Goal: Transaction & Acquisition: Book appointment/travel/reservation

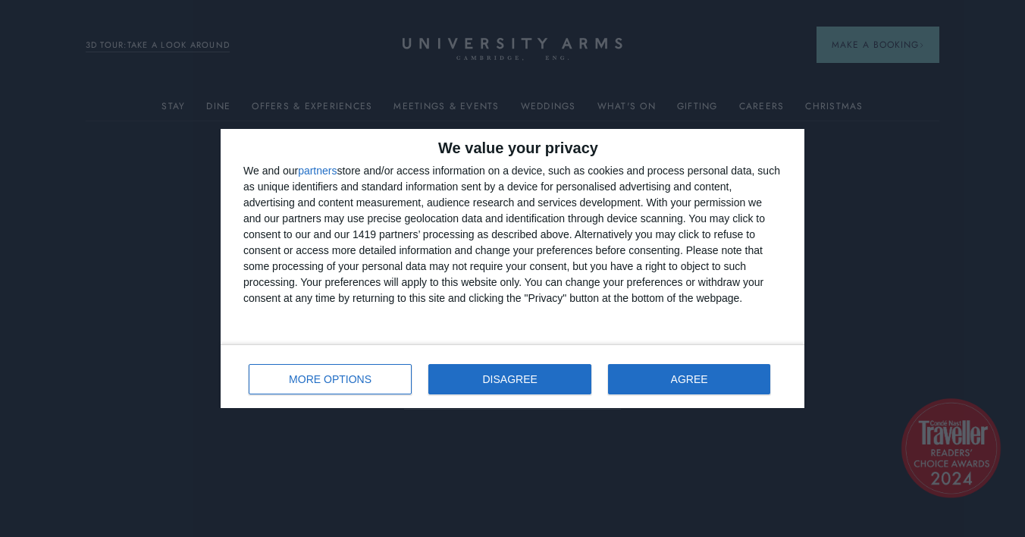
click at [503, 384] on button "DISAGREE" at bounding box center [509, 379] width 163 height 30
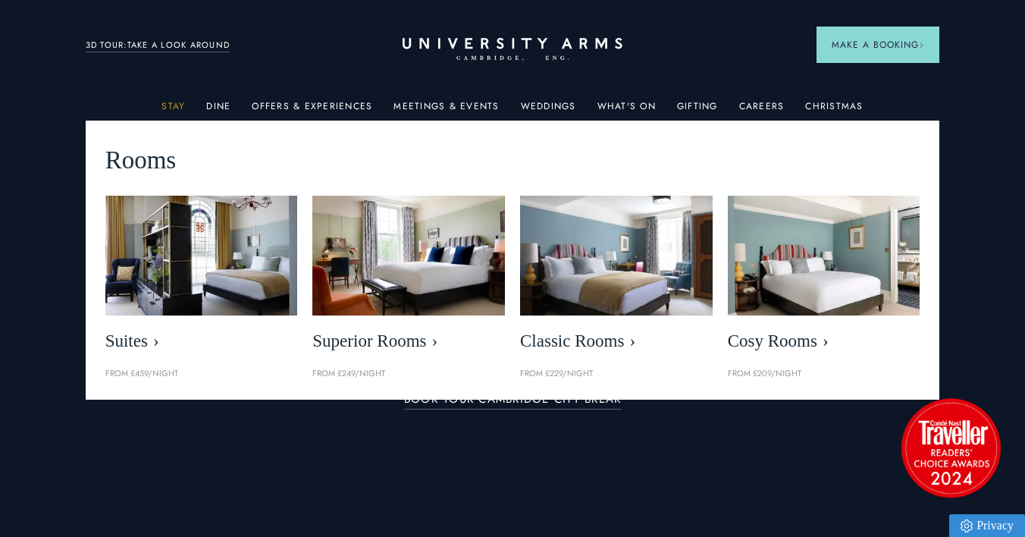
click at [179, 101] on link "Stay" at bounding box center [174, 111] width 24 height 20
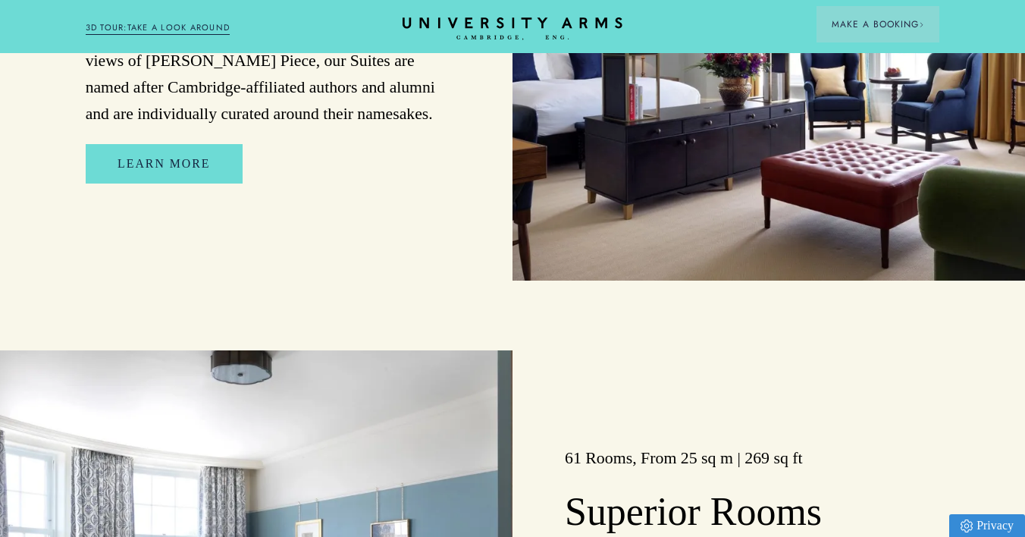
scroll to position [1544, 0]
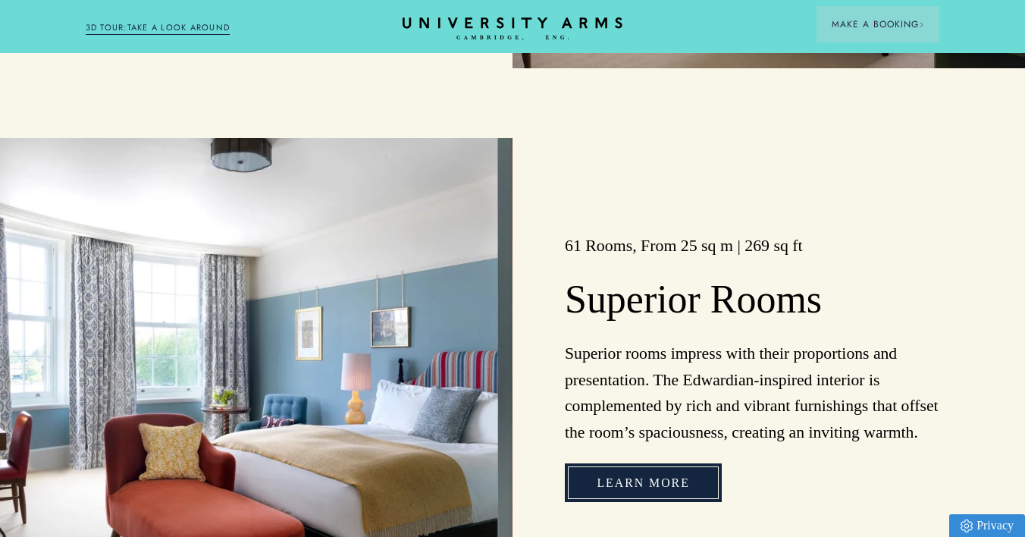
click at [632, 479] on link "Learn more" at bounding box center [643, 482] width 156 height 39
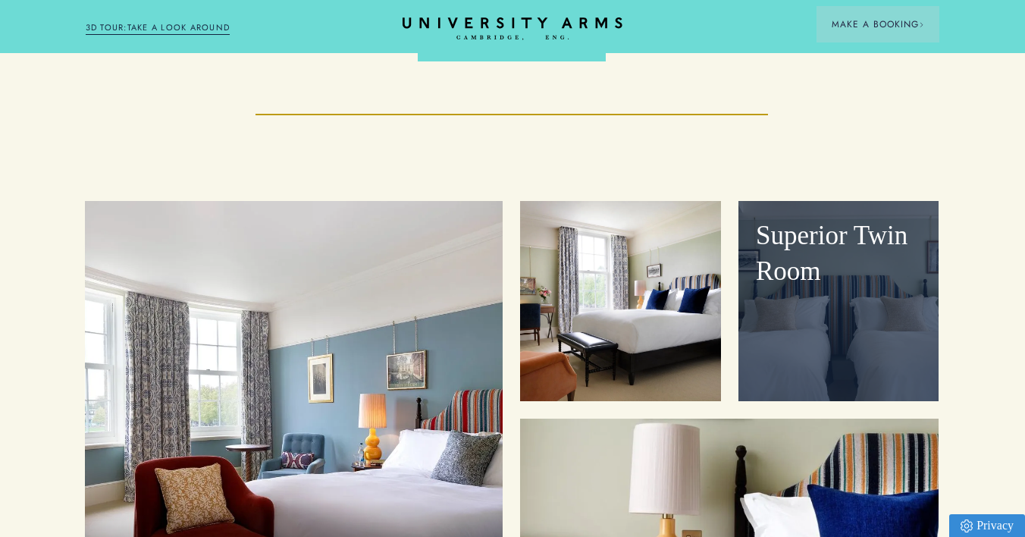
scroll to position [1688, 1]
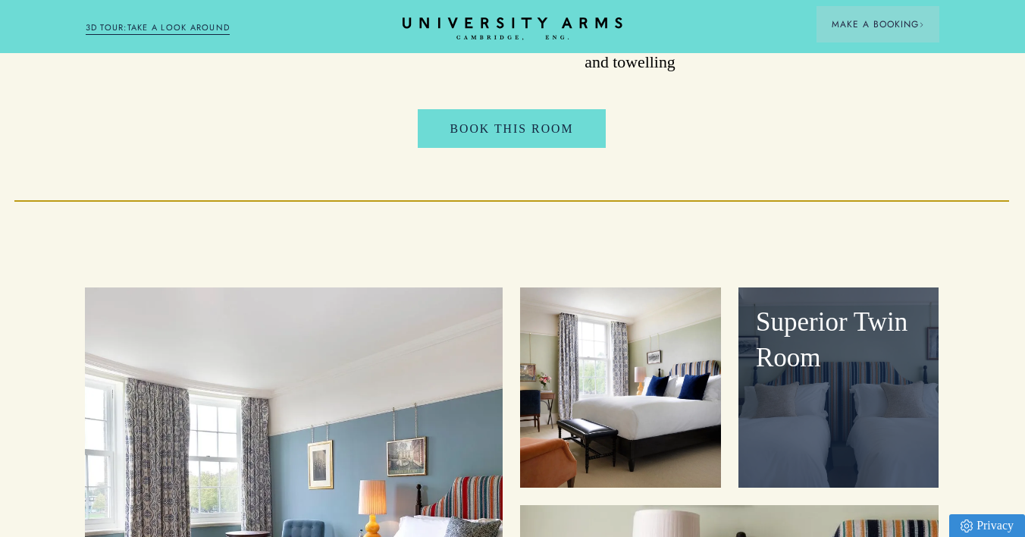
click at [847, 364] on div "Superior Twin Room" at bounding box center [839, 387] width 200 height 200
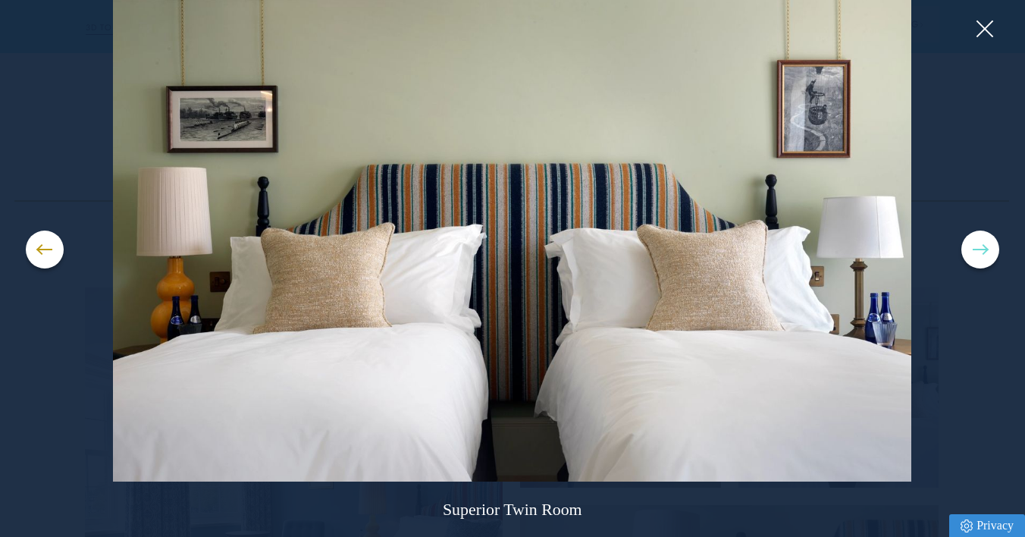
click at [986, 251] on button at bounding box center [981, 250] width 38 height 38
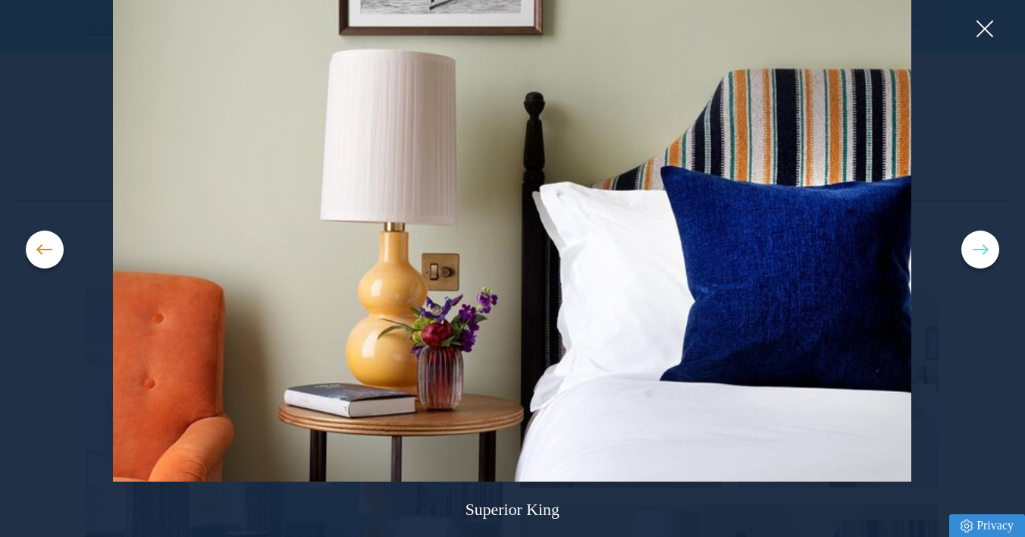
click at [986, 251] on button at bounding box center [981, 250] width 38 height 38
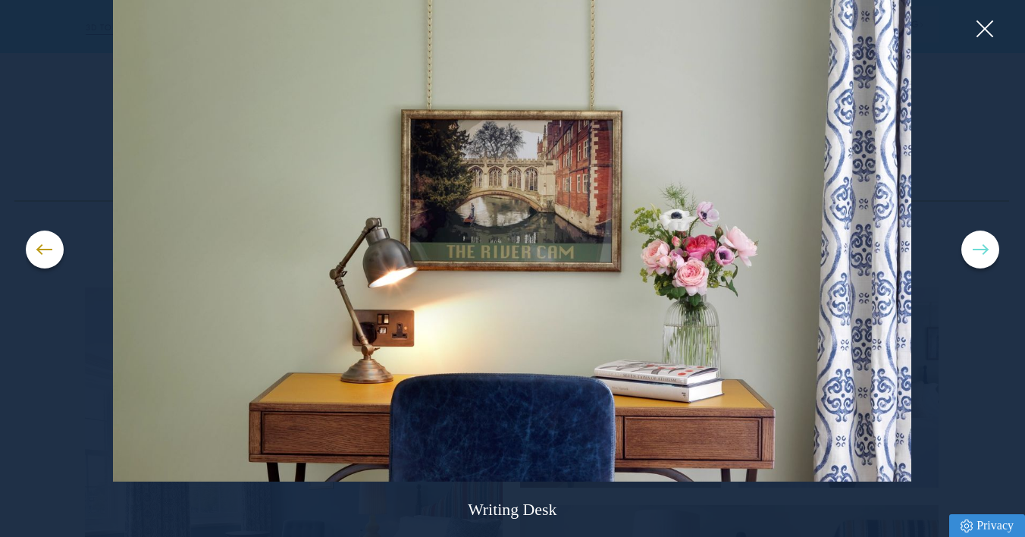
click at [986, 251] on button at bounding box center [981, 250] width 38 height 38
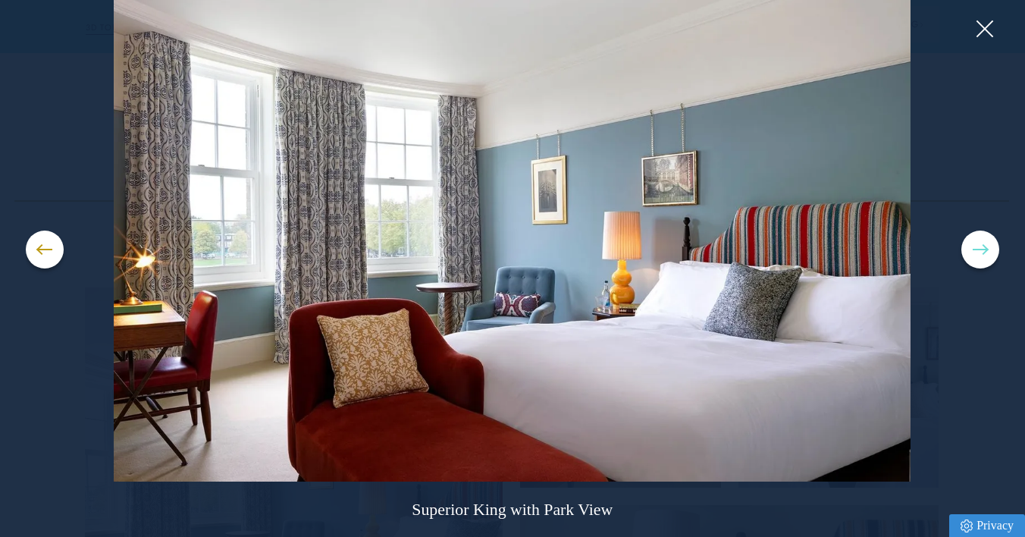
click at [986, 251] on button at bounding box center [981, 250] width 38 height 38
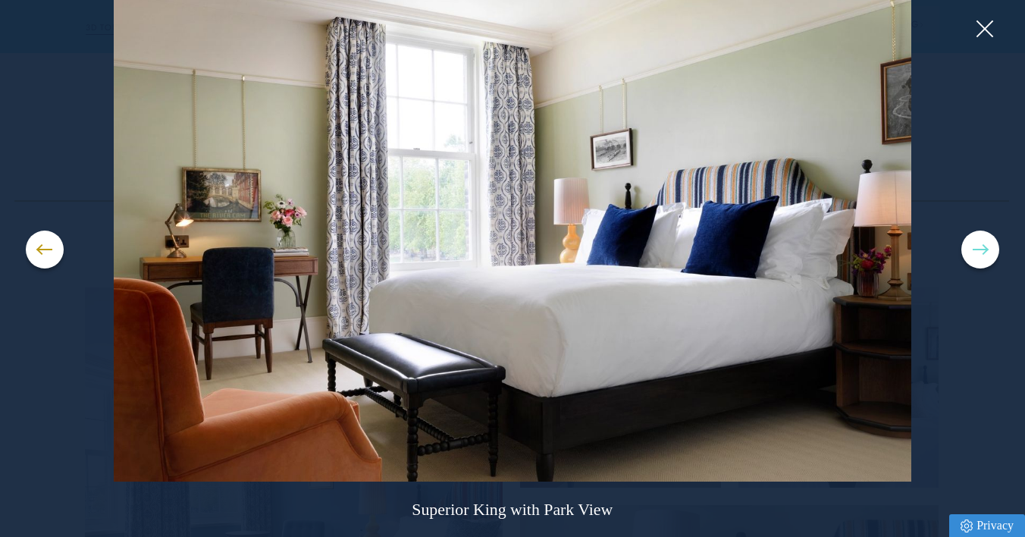
click at [986, 251] on button at bounding box center [981, 250] width 38 height 38
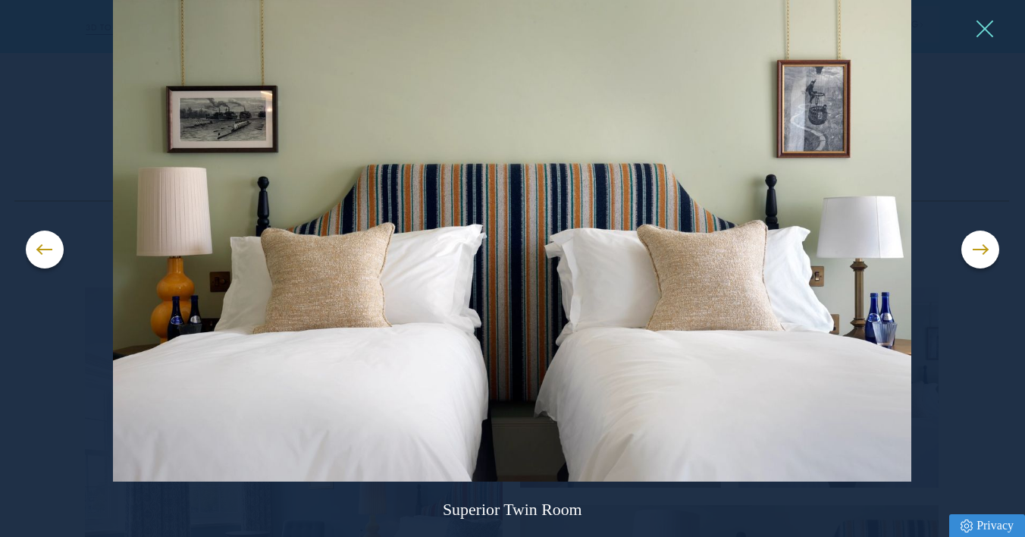
click at [985, 33] on button at bounding box center [984, 28] width 23 height 23
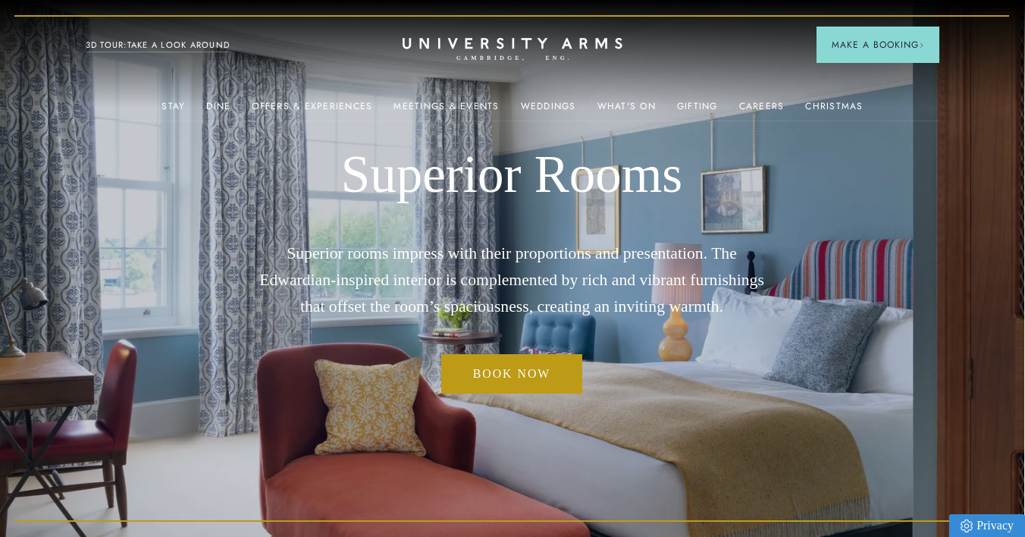
scroll to position [0, 1]
click at [532, 52] on icon "CAMBRIDGE’S LEADING LUXURY HOTEL SINCE [DATE]" at bounding box center [512, 49] width 213 height 23
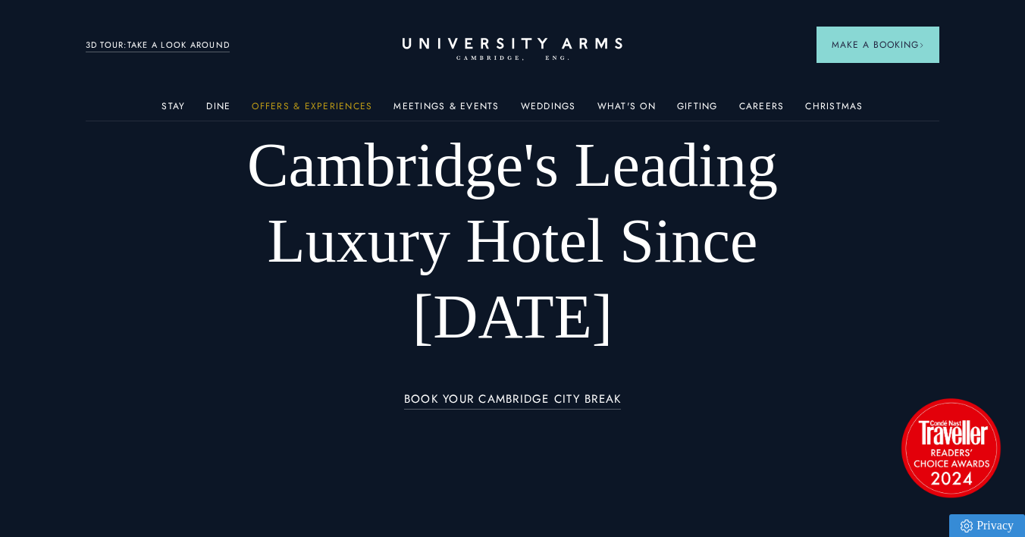
click at [322, 101] on link "Offers & Experiences" at bounding box center [312, 111] width 121 height 20
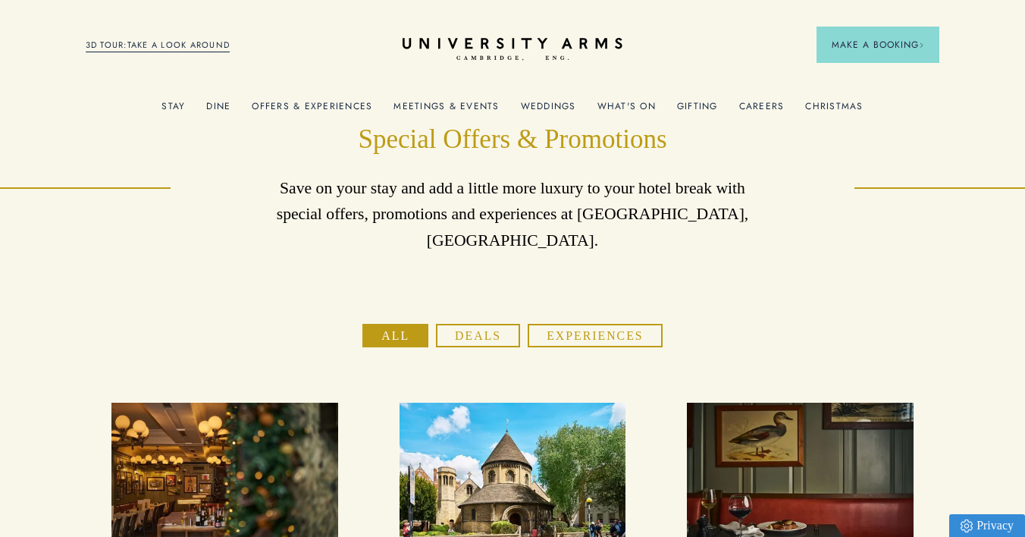
click at [463, 324] on button "Deals" at bounding box center [478, 336] width 84 height 24
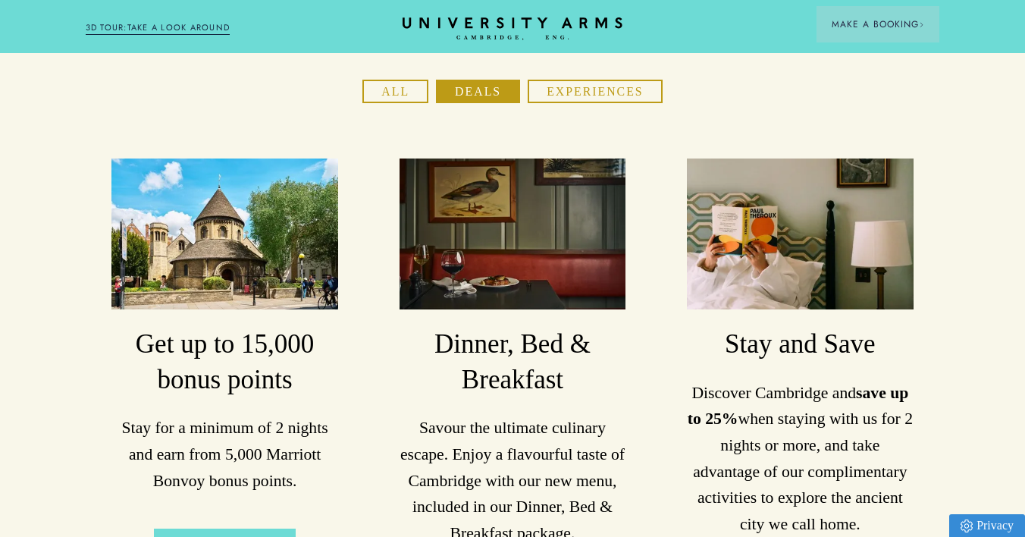
scroll to position [202, 0]
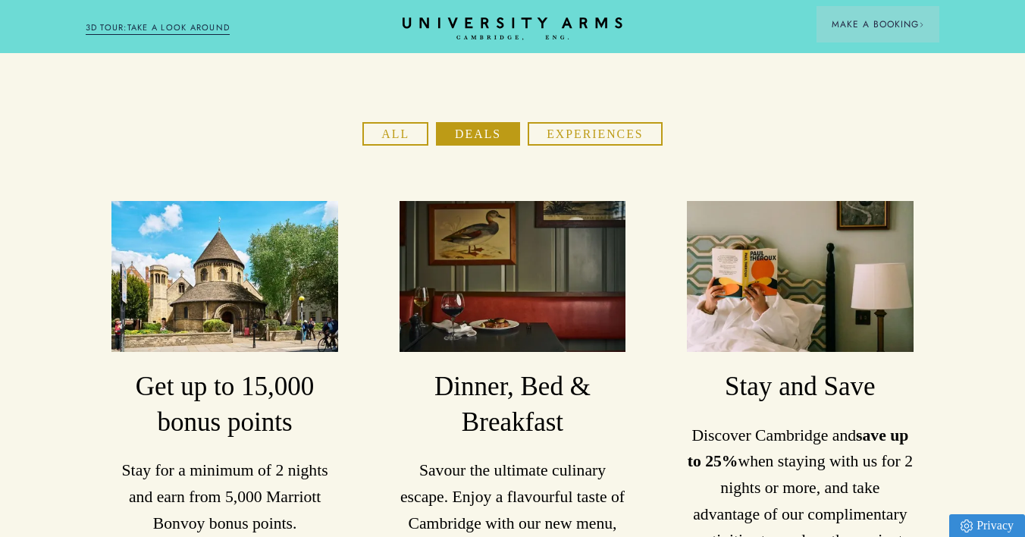
click at [503, 383] on h3 "Dinner, Bed & Breakfast" at bounding box center [513, 404] width 227 height 71
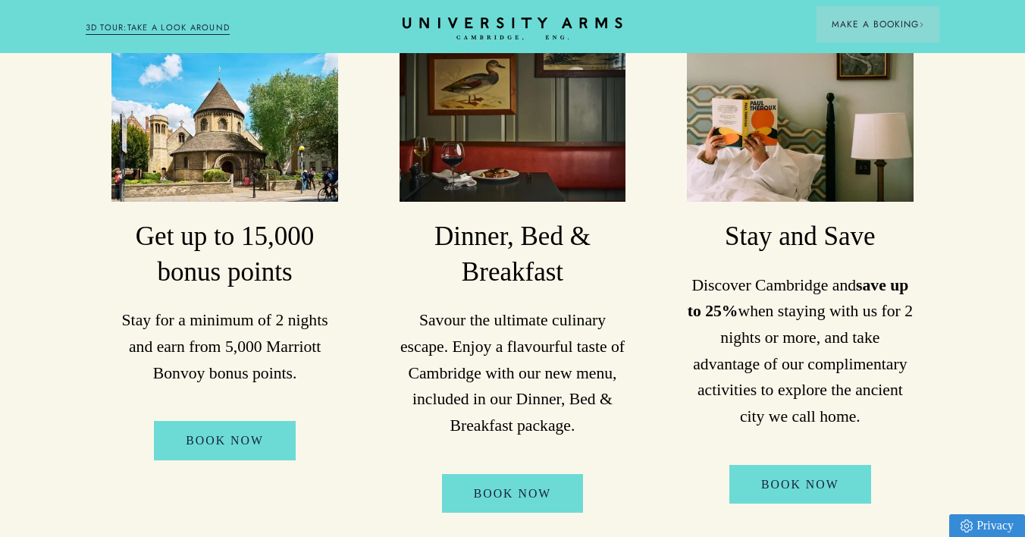
scroll to position [353, 0]
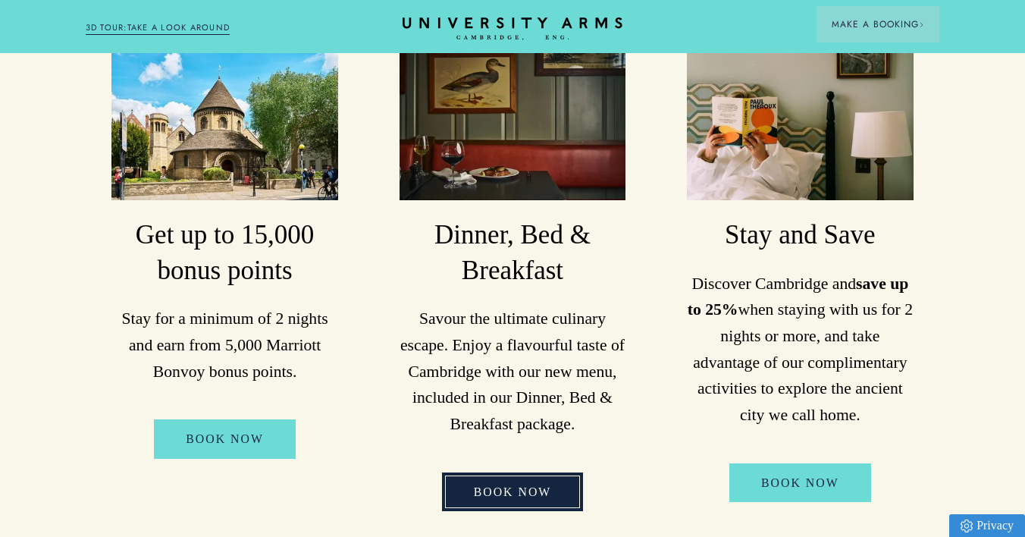
click at [508, 472] on link "Book Now" at bounding box center [513, 491] width 142 height 39
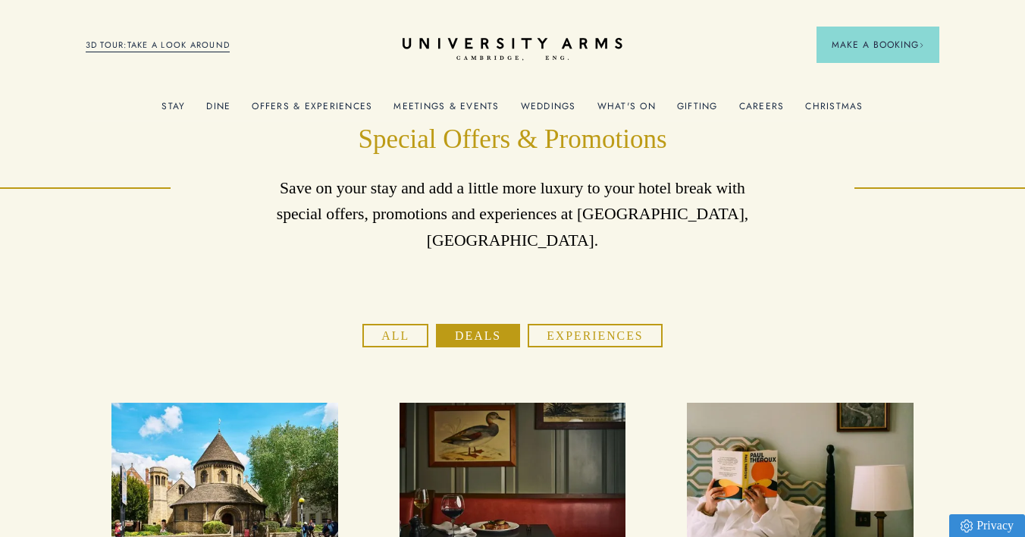
scroll to position [0, 0]
click at [555, 324] on button "Experiences" at bounding box center [595, 336] width 135 height 24
